Goal: Task Accomplishment & Management: Use online tool/utility

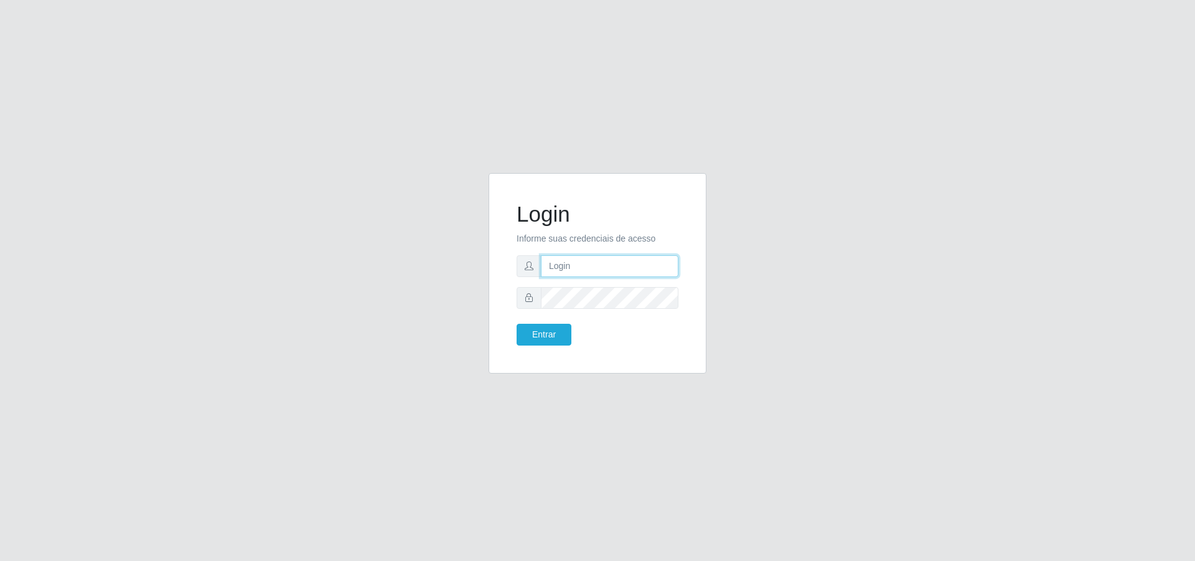
click at [583, 259] on input "text" at bounding box center [609, 266] width 137 height 22
click at [516, 324] on button "Entrar" at bounding box center [543, 335] width 55 height 22
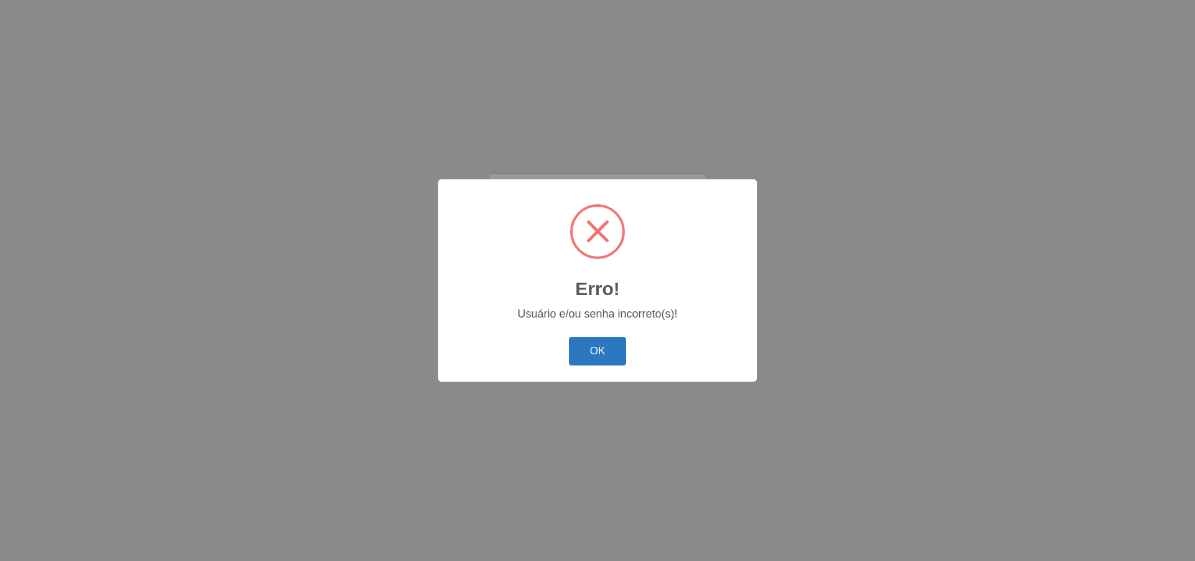
click at [609, 352] on button "OK" at bounding box center [598, 351] width 58 height 29
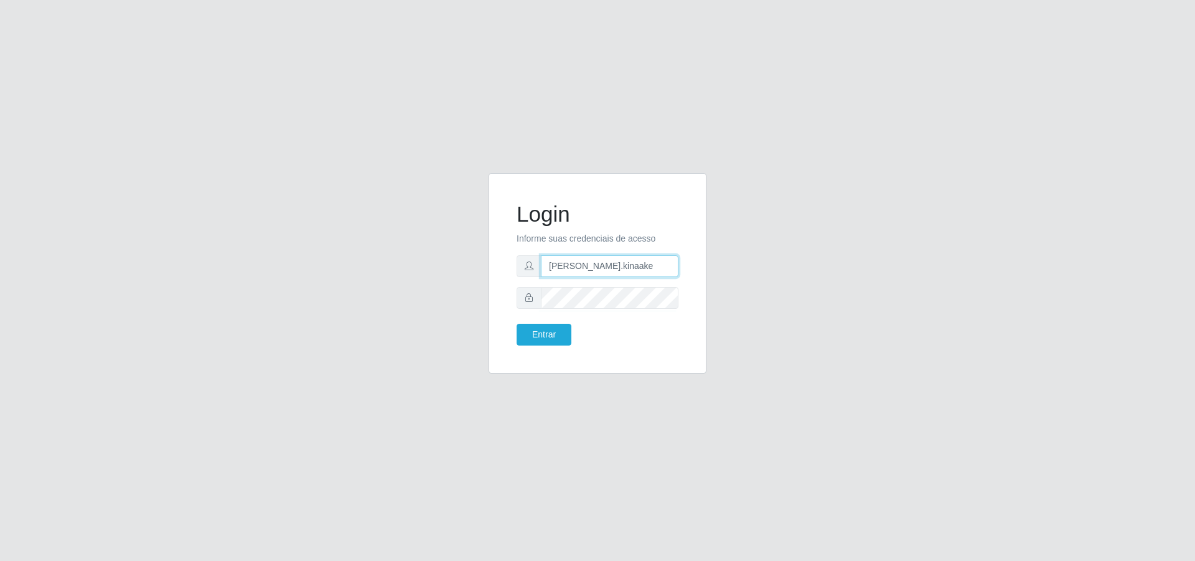
click at [625, 274] on input "[PERSON_NAME].kinaake" at bounding box center [609, 266] width 137 height 22
type input "[EMAIL_ADDRESS][DOMAIN_NAME]"
click at [516, 324] on button "Entrar" at bounding box center [543, 335] width 55 height 22
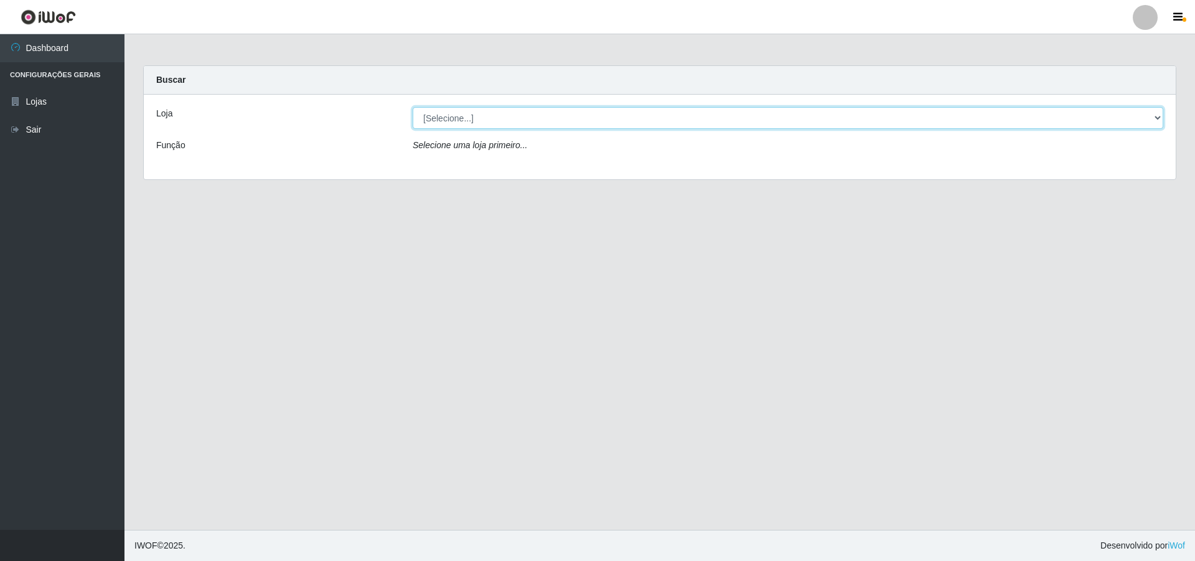
click at [526, 119] on select "[Selecione...] Extrabom - Loja 01 Centro de Distribuição" at bounding box center [787, 118] width 750 height 22
select select "435"
click at [412, 107] on select "[Selecione...] Extrabom - Loja 01 Centro de Distribuição" at bounding box center [787, 118] width 750 height 22
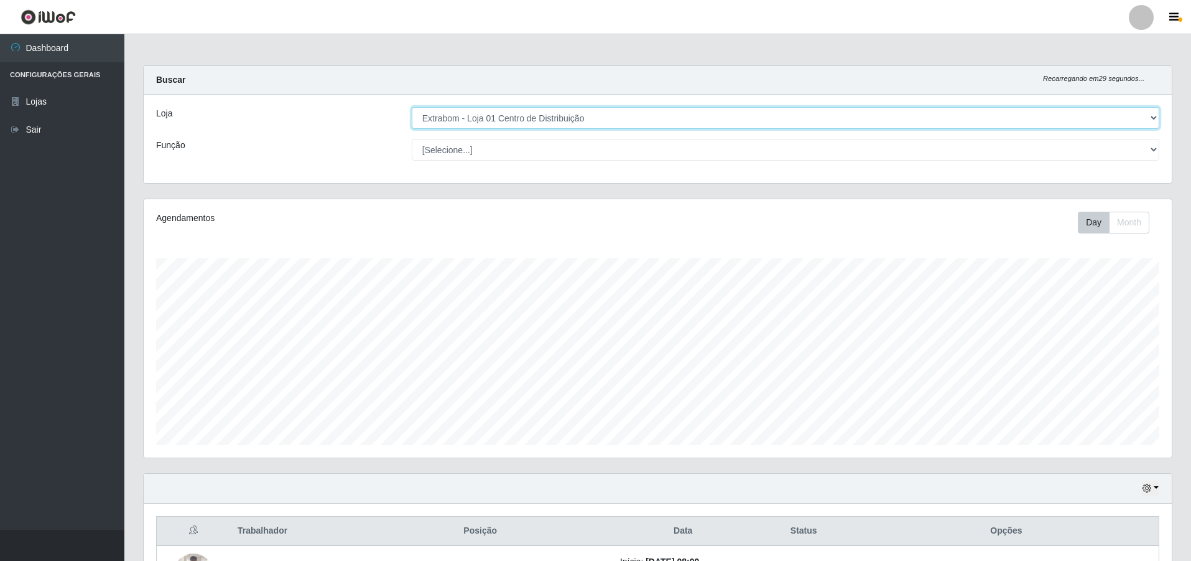
scroll to position [258, 1028]
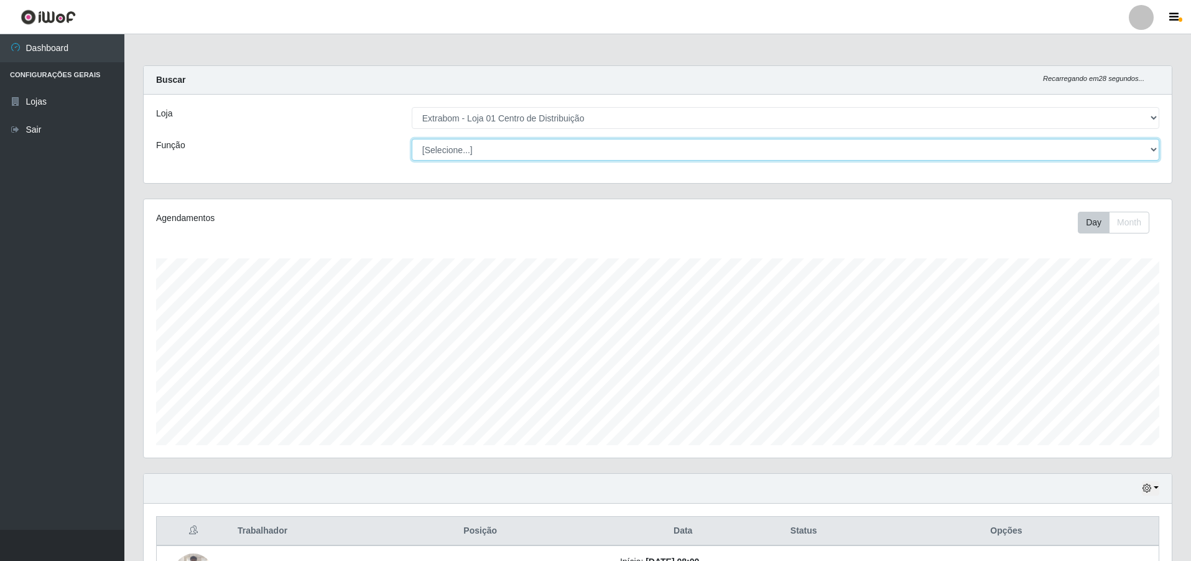
click at [543, 156] on select "[Selecione...] Carregador e Descarregador de Caminhão Carregador e Descarregado…" at bounding box center [786, 150] width 748 height 22
click at [541, 156] on select "[Selecione...] Carregador e Descarregador de Caminhão Carregador e Descarregado…" at bounding box center [786, 150] width 748 height 22
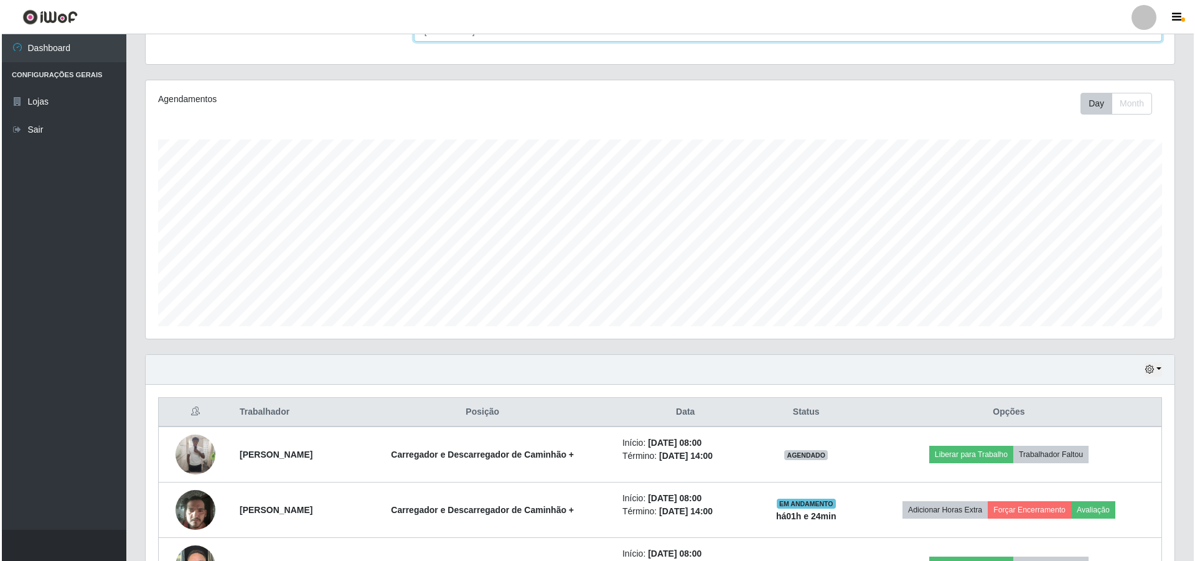
scroll to position [210, 0]
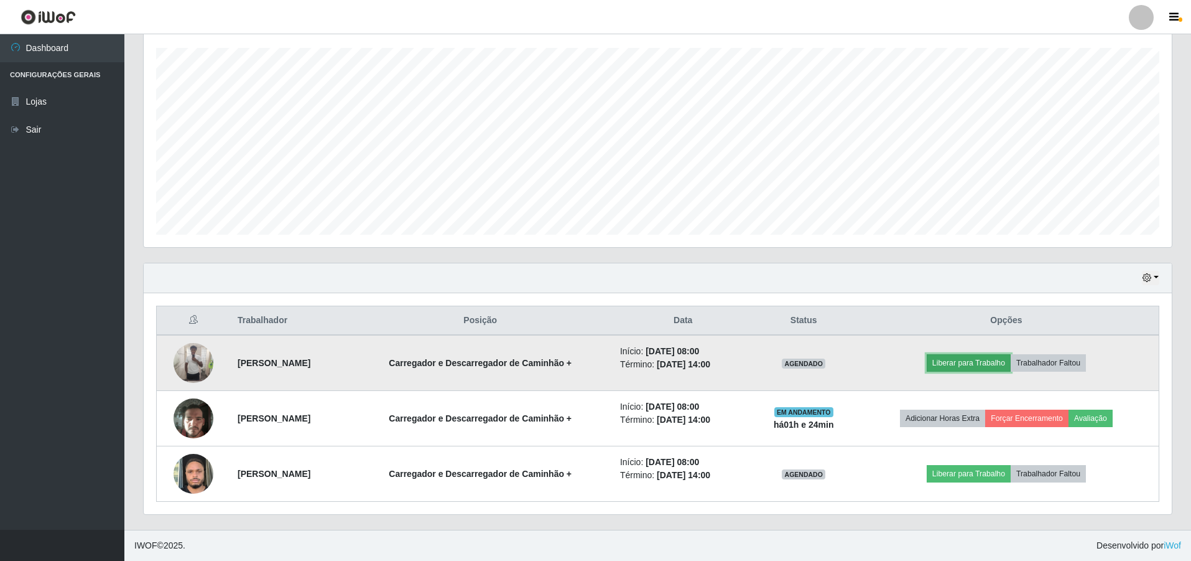
click at [990, 363] on button "Liberar para Trabalho" at bounding box center [969, 362] width 84 height 17
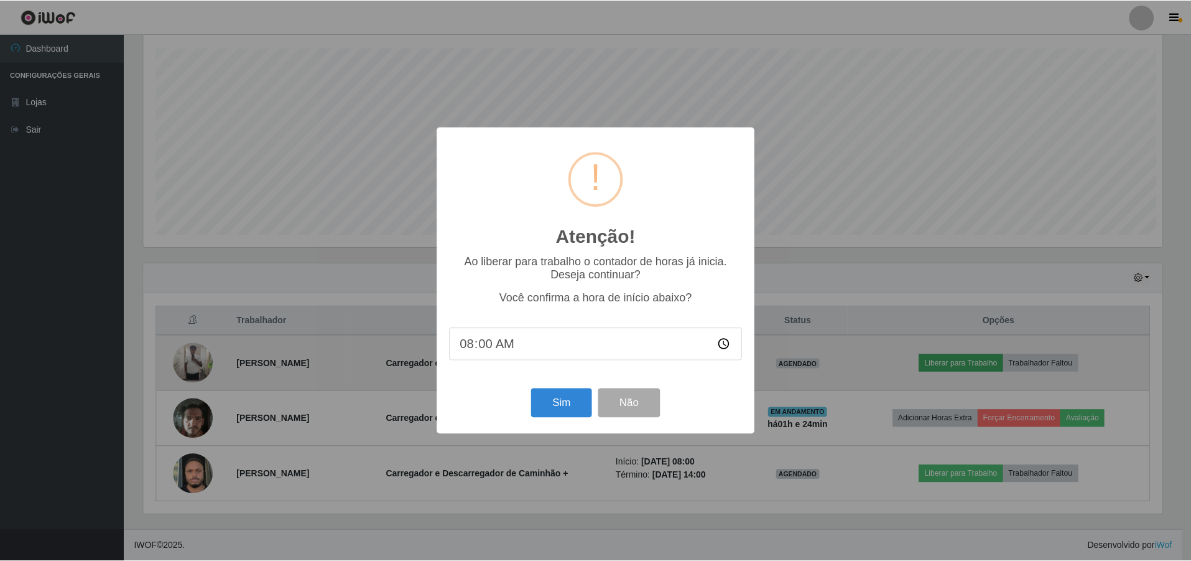
scroll to position [258, 1022]
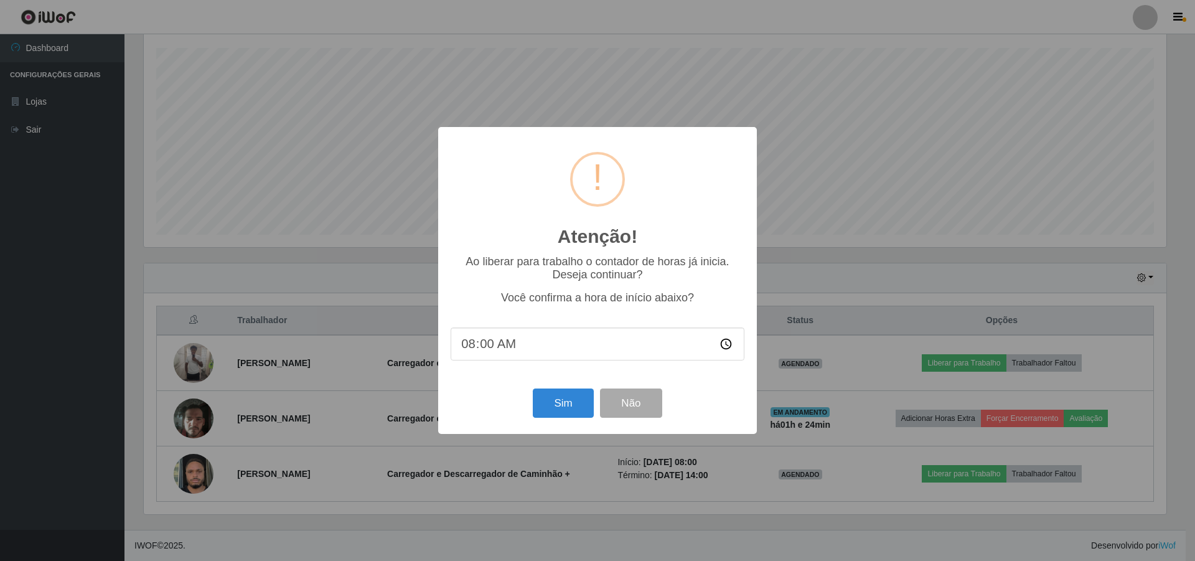
click at [687, 345] on input "08:00" at bounding box center [597, 343] width 294 height 33
click at [472, 345] on input "08:00" at bounding box center [597, 343] width 294 height 33
type input "09:20"
click at [723, 344] on input "09:20" at bounding box center [597, 343] width 294 height 33
click at [724, 344] on input "09:20" at bounding box center [597, 343] width 294 height 33
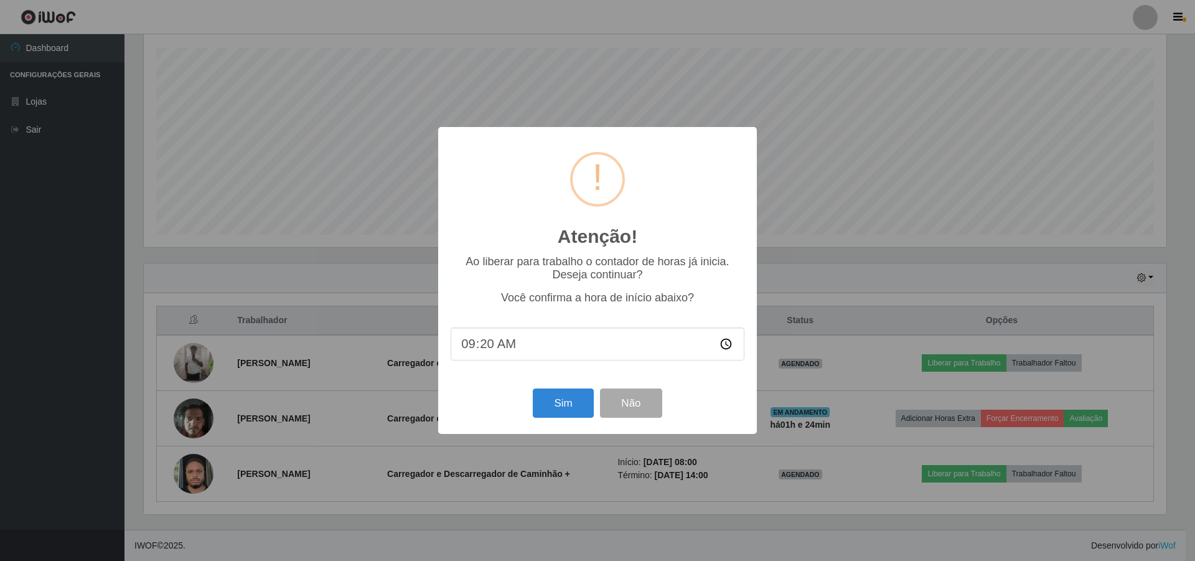
click at [707, 409] on div "Sim Não" at bounding box center [597, 402] width 294 height 35
click at [561, 406] on button "Sim" at bounding box center [563, 402] width 60 height 29
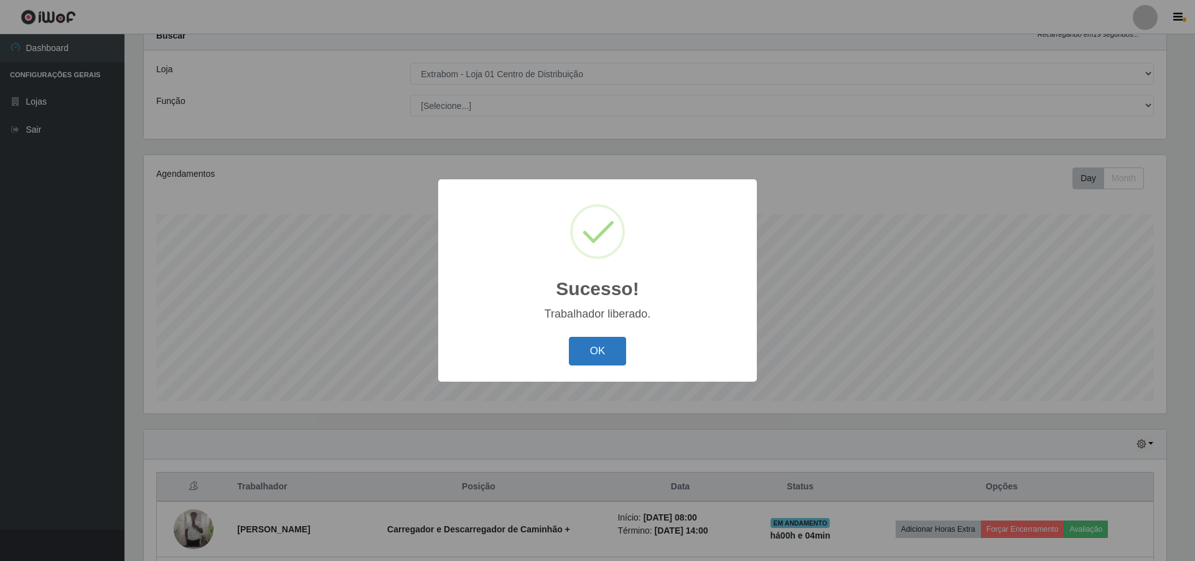
click at [600, 345] on button "OK" at bounding box center [598, 351] width 58 height 29
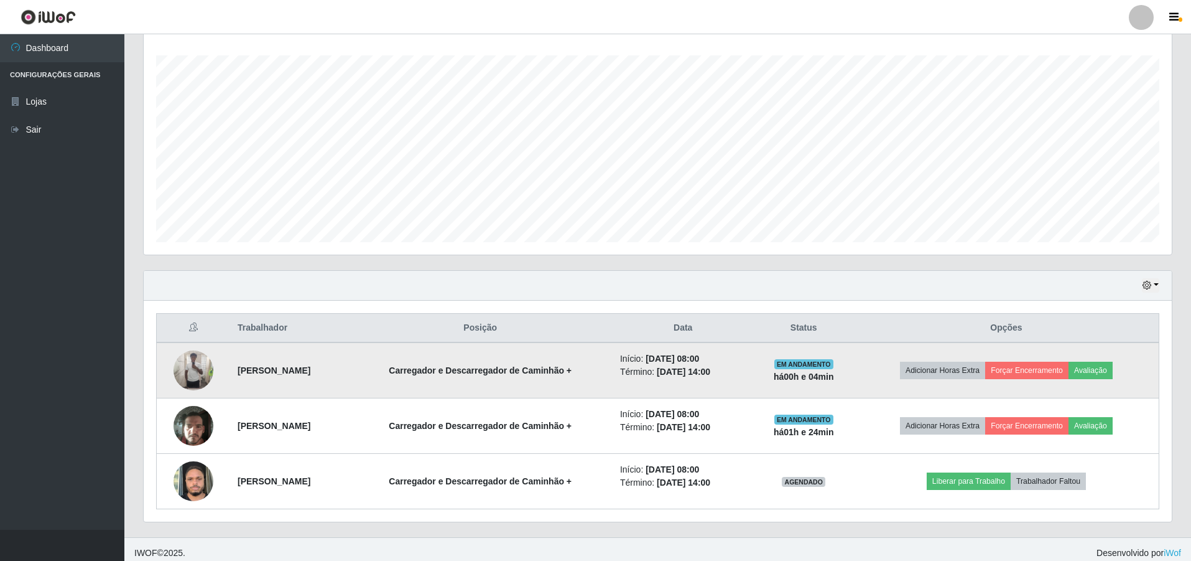
scroll to position [210, 0]
